Goal: Transaction & Acquisition: Subscribe to service/newsletter

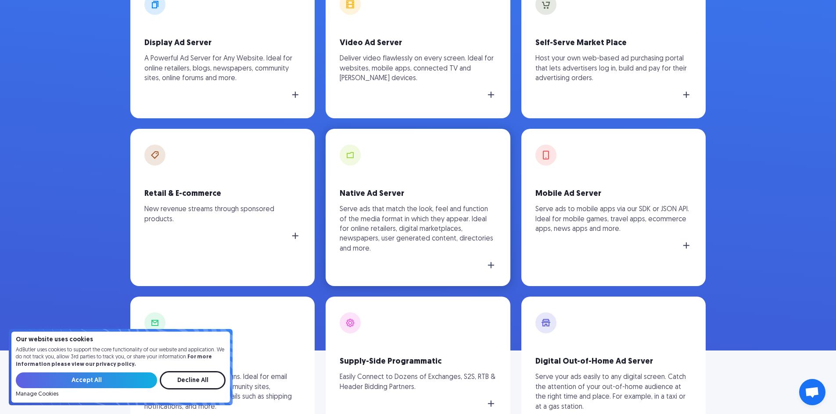
scroll to position [263, 0]
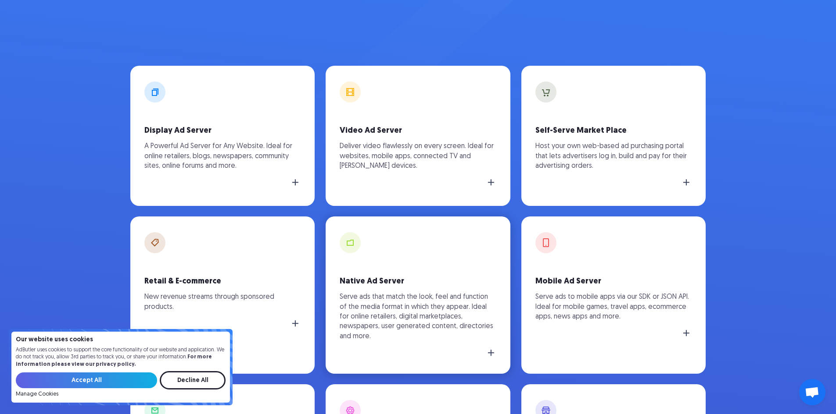
click at [437, 244] on link "Native Ad Server Serve ads that match the look, feel and function of the media …" at bounding box center [417, 295] width 185 height 157
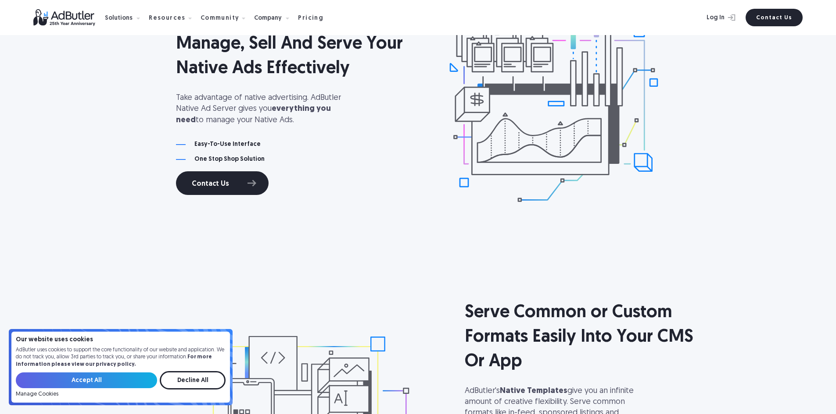
scroll to position [921, 0]
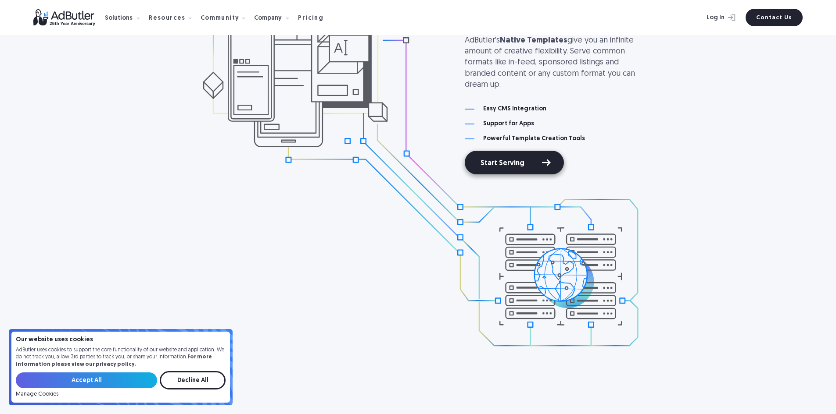
click at [537, 166] on link "Start Serving" at bounding box center [513, 163] width 99 height 24
